Goal: Information Seeking & Learning: Find specific fact

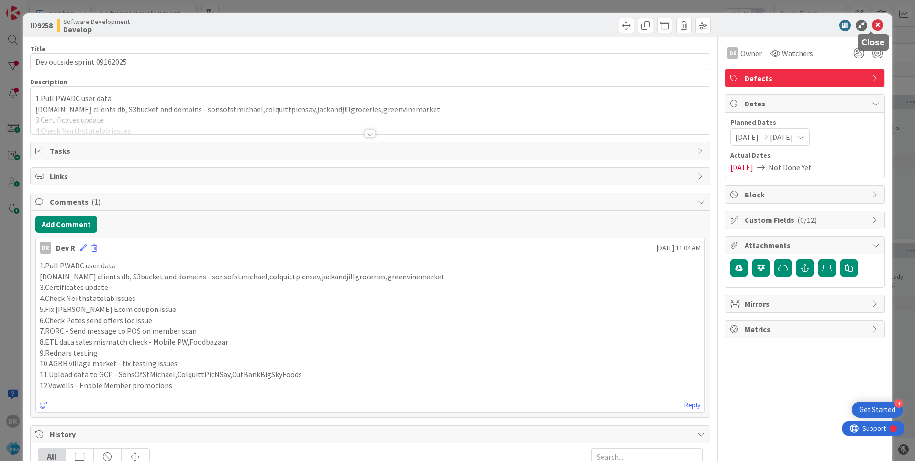
click at [872, 26] on icon at bounding box center [877, 25] width 11 height 11
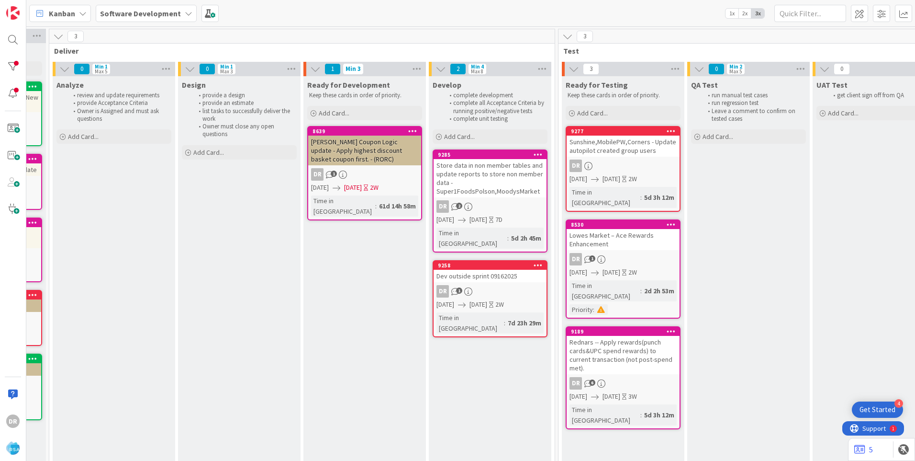
scroll to position [0, 1017]
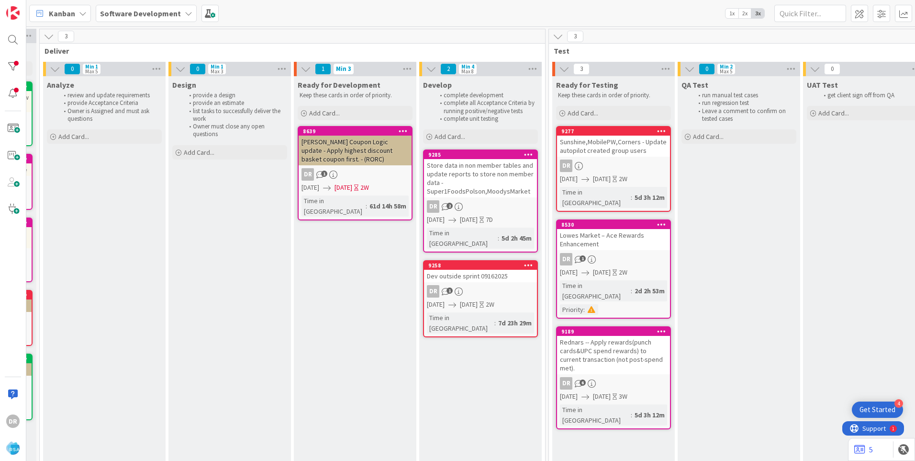
click at [485, 271] on div "Dev outside sprint 09162025" at bounding box center [480, 276] width 113 height 12
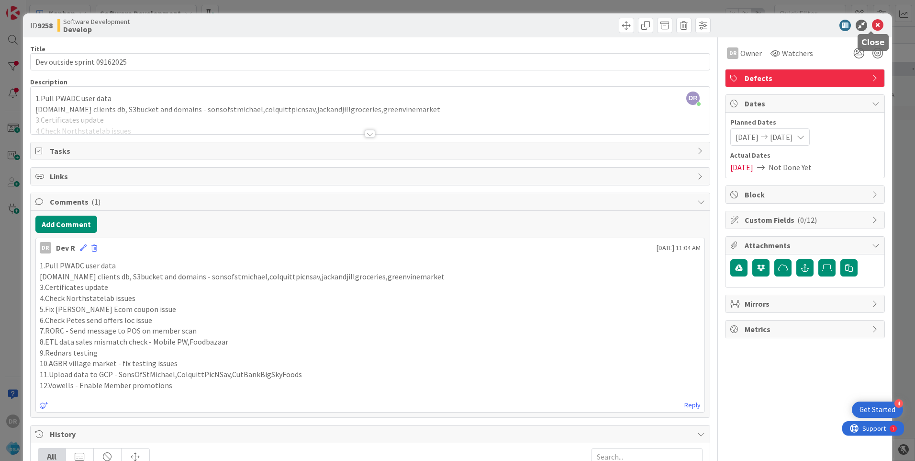
click at [872, 29] on icon at bounding box center [877, 25] width 11 height 11
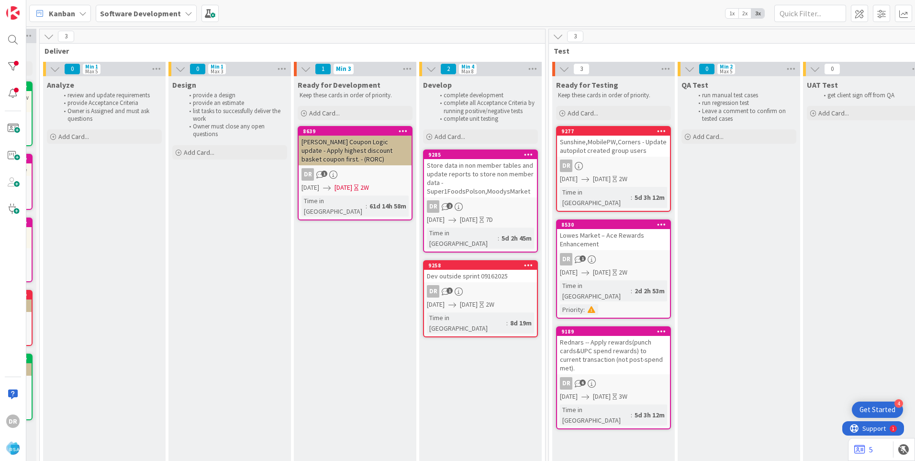
click at [491, 190] on div "Store data in non member tables and update reports to store non member data - S…" at bounding box center [480, 178] width 113 height 38
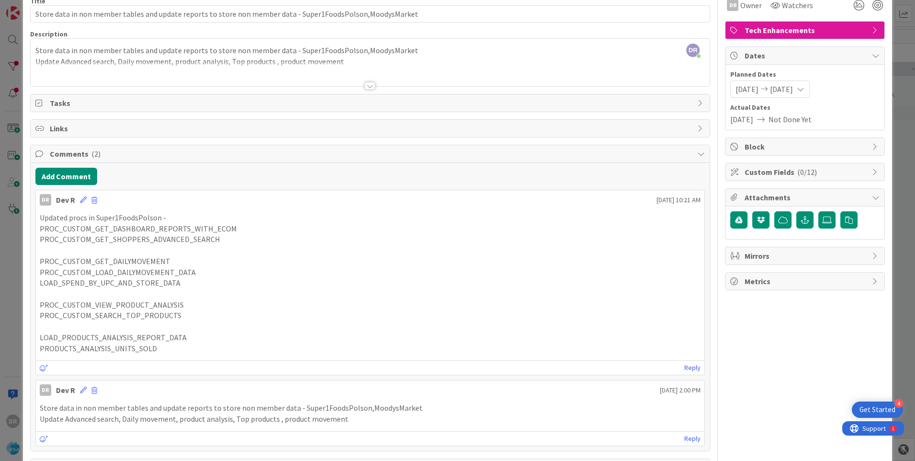
click at [128, 261] on p "PROC_CUSTOM_GET_DAILYMOVEMENT" at bounding box center [370, 261] width 661 height 11
copy p "PROC_CUSTOM_GET_DAILYMOVEMENT"
drag, startPoint x: 230, startPoint y: 239, endPoint x: 44, endPoint y: 228, distance: 186.1
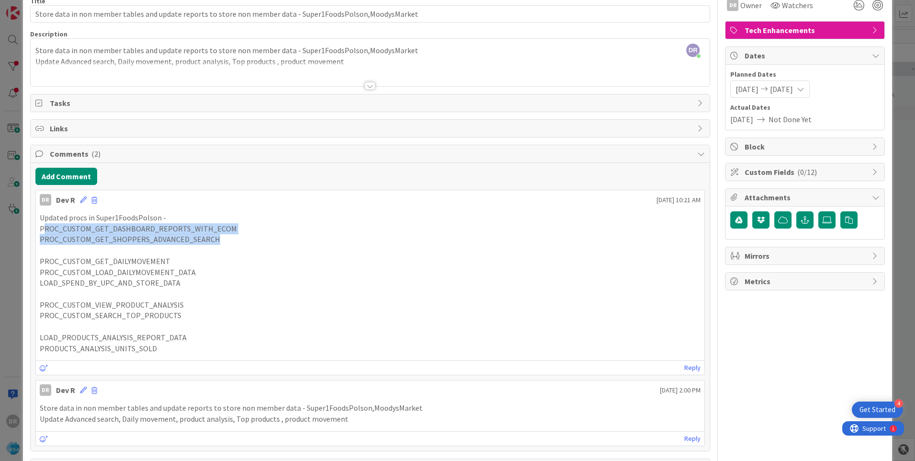
click at [44, 228] on div "Updated procs in Super1FoodsPolson - PROC_CUSTOM_GET_DASHBOARD_REPORTS_WITH_ECO…" at bounding box center [370, 282] width 661 height 141
drag, startPoint x: 44, startPoint y: 228, endPoint x: 47, endPoint y: 258, distance: 29.8
click at [47, 258] on p "PROC_CUSTOM_GET_DAILYMOVEMENT" at bounding box center [370, 261] width 661 height 11
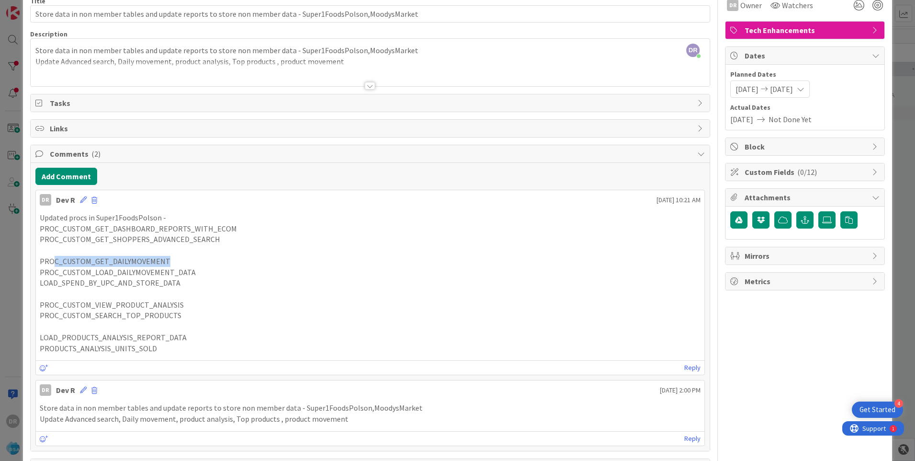
drag, startPoint x: 177, startPoint y: 258, endPoint x: 52, endPoint y: 260, distance: 125.0
click at [52, 260] on p "PROC_CUSTOM_GET_DAILYMOVEMENT" at bounding box center [370, 261] width 661 height 11
drag, startPoint x: 196, startPoint y: 304, endPoint x: 38, endPoint y: 309, distance: 157.6
click at [38, 309] on div "Updated procs in Super1FoodsPolson - PROC_CUSTOM_GET_DASHBOARD_REPORTS_WITH_ECO…" at bounding box center [370, 282] width 669 height 149
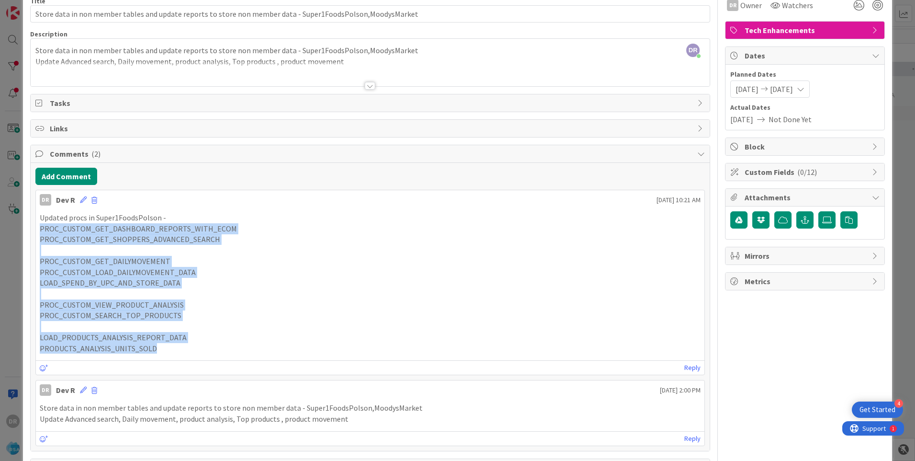
drag, startPoint x: 167, startPoint y: 350, endPoint x: 39, endPoint y: 230, distance: 175.5
click at [40, 230] on div "Updated procs in Super1FoodsPolson - PROC_CUSTOM_GET_DASHBOARD_REPORTS_WITH_ECO…" at bounding box center [370, 282] width 661 height 141
copy div "PROC_CUSTOM_GET_DASHBOARD_REPORTS_WITH_ECOM PROC_CUSTOM_GET_SHOPPERS_ADVANCED_S…"
